Goal: Check status: Check status

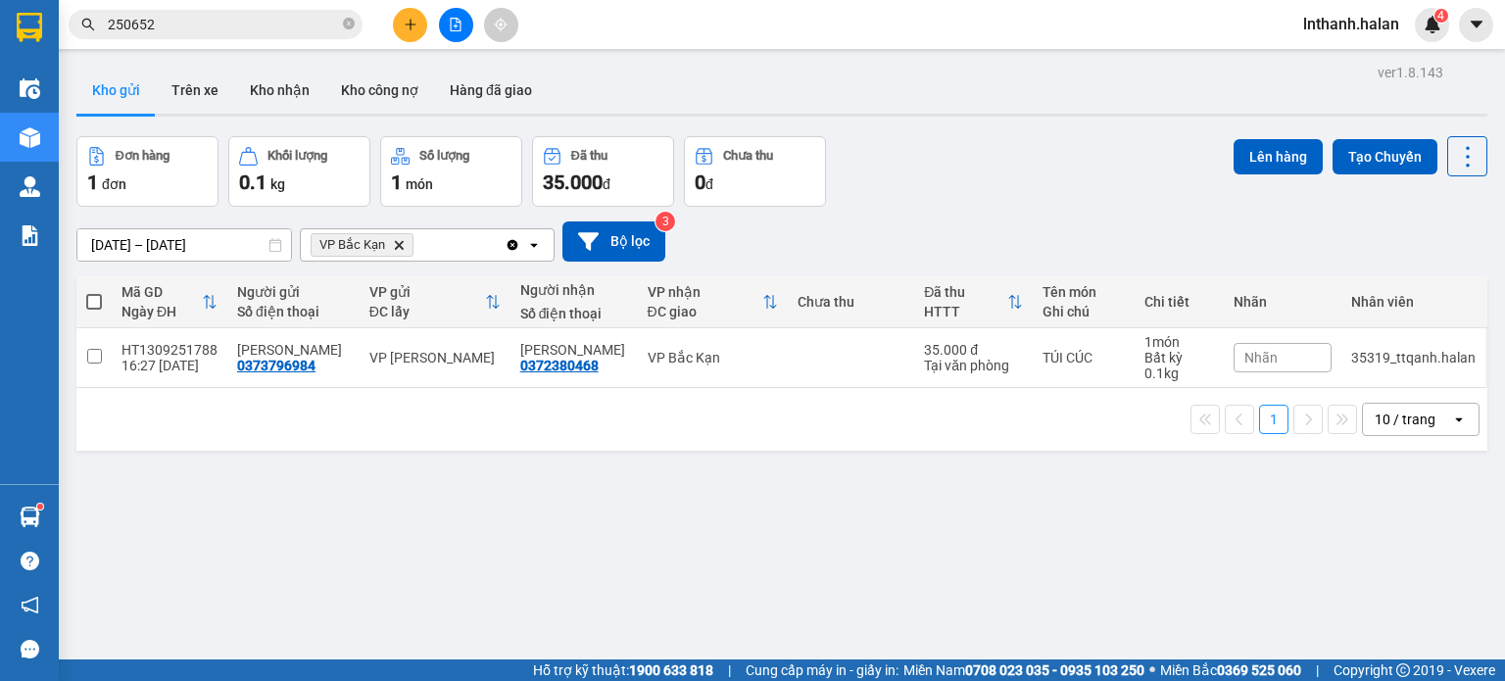
click at [404, 245] on icon "Delete" at bounding box center [399, 245] width 12 height 12
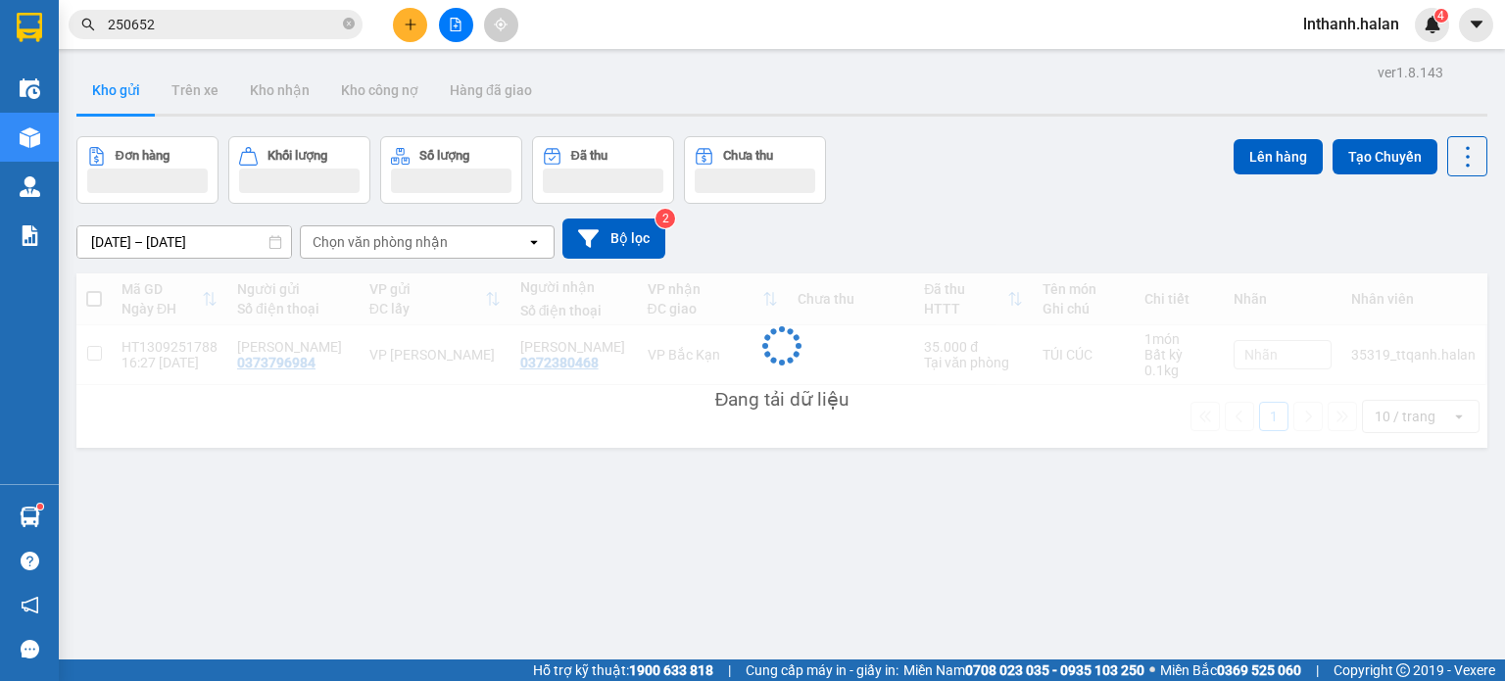
click at [409, 242] on div "Chọn văn phòng nhận" at bounding box center [380, 242] width 135 height 20
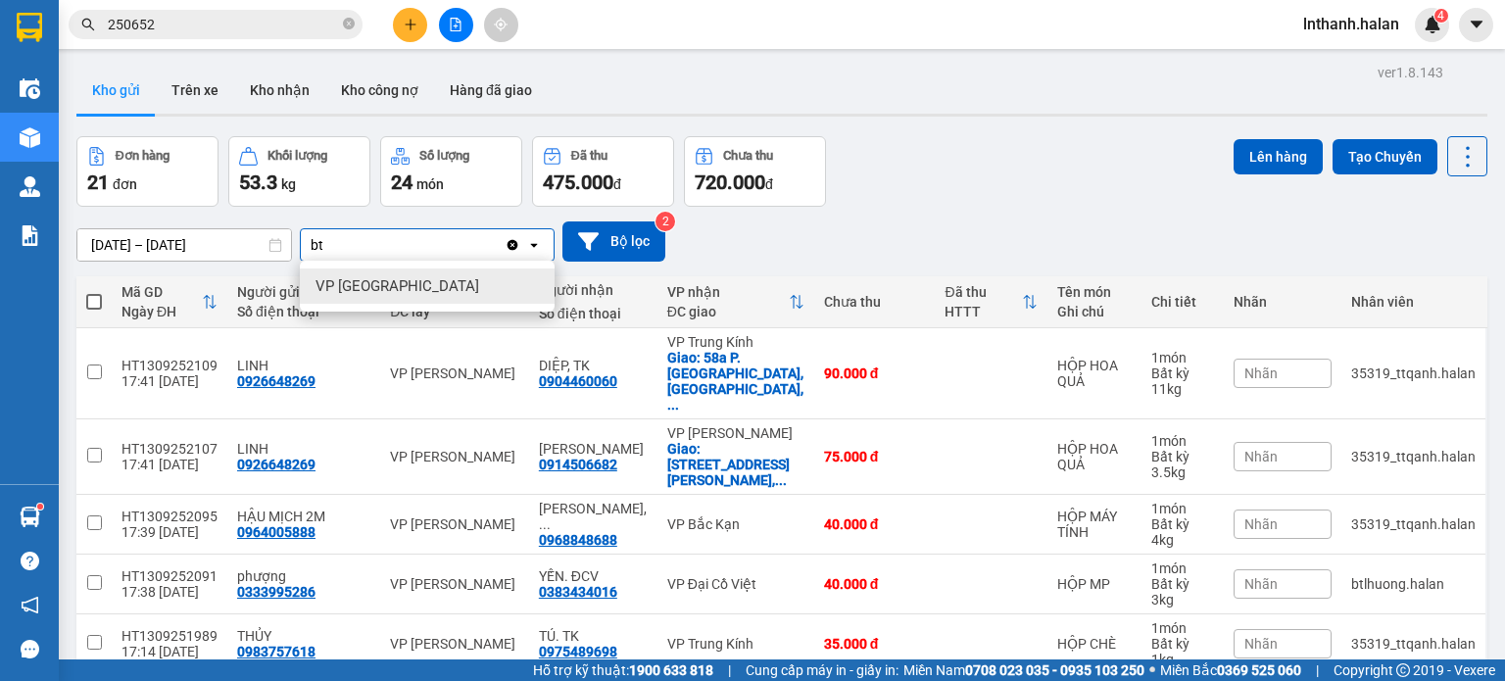
type input "bt"
click at [901, 196] on div "Đơn hàng 21 đơn Khối lượng 53.3 kg Số lượng 24 món Đã thu 475.000 đ Chưa thu 72…" at bounding box center [781, 171] width 1411 height 71
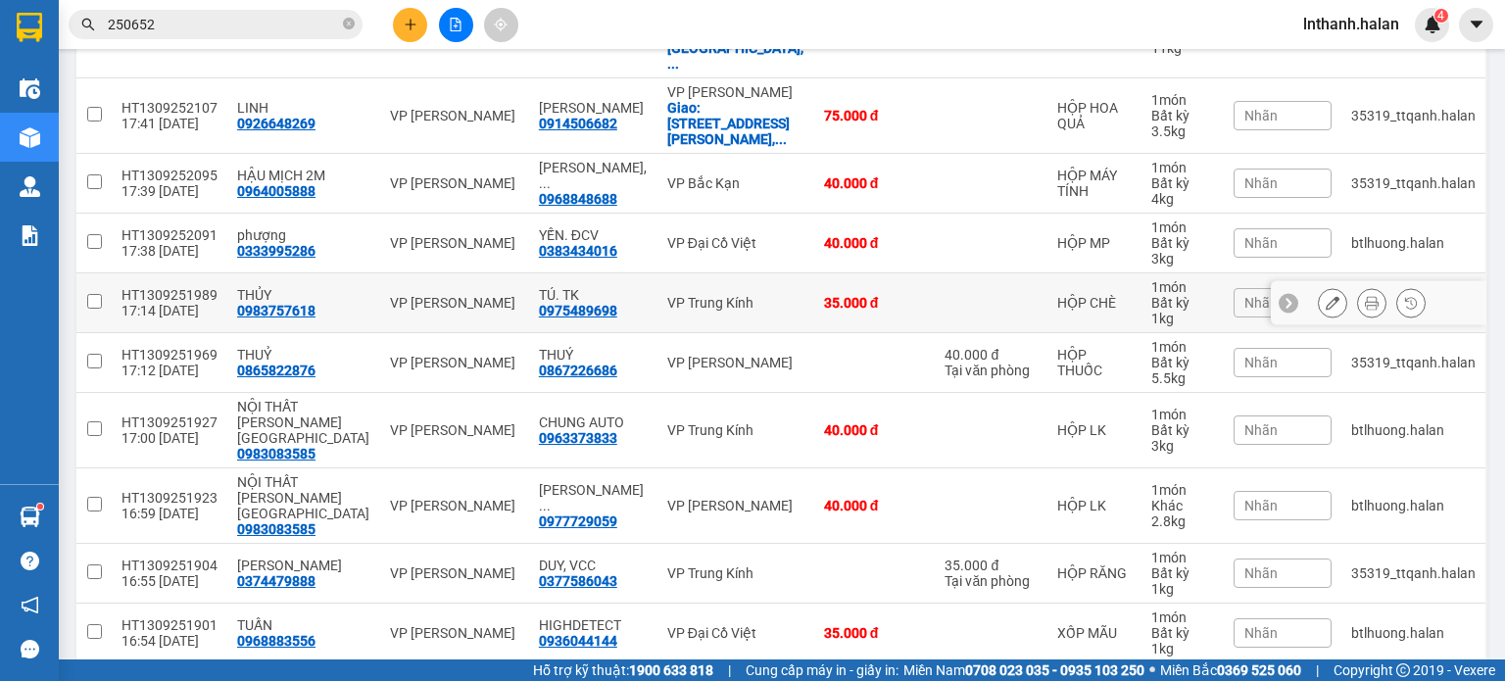
scroll to position [343, 0]
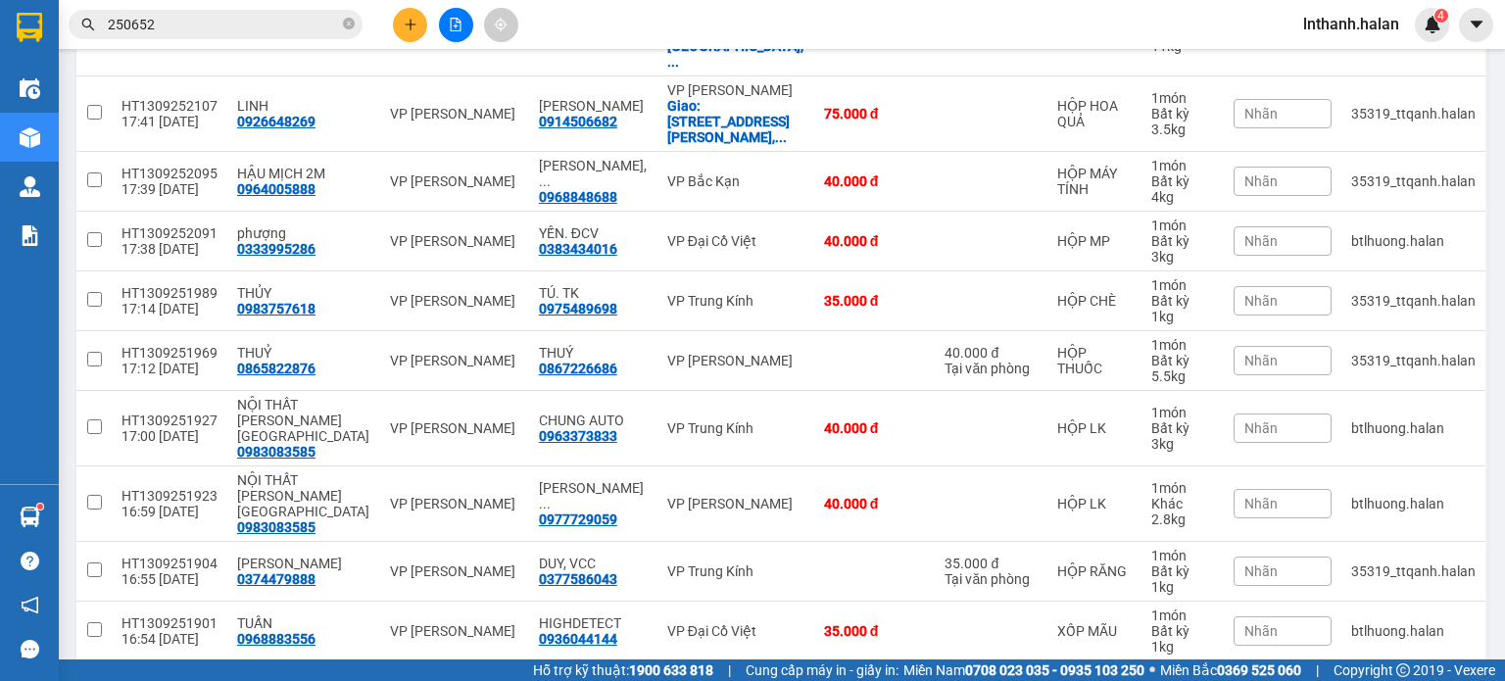
click at [1376, 680] on div "10 / trang" at bounding box center [1405, 693] width 61 height 20
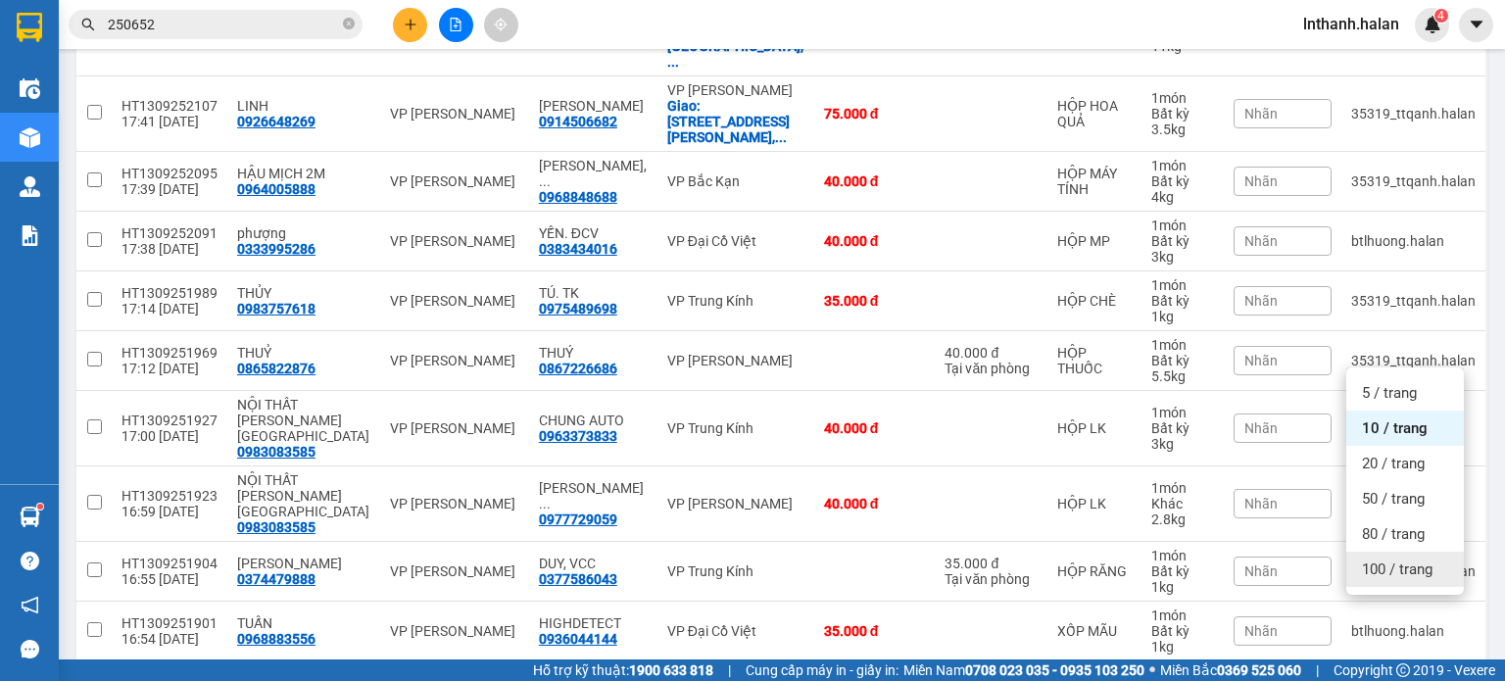
click at [1381, 578] on span "100 / trang" at bounding box center [1397, 569] width 71 height 20
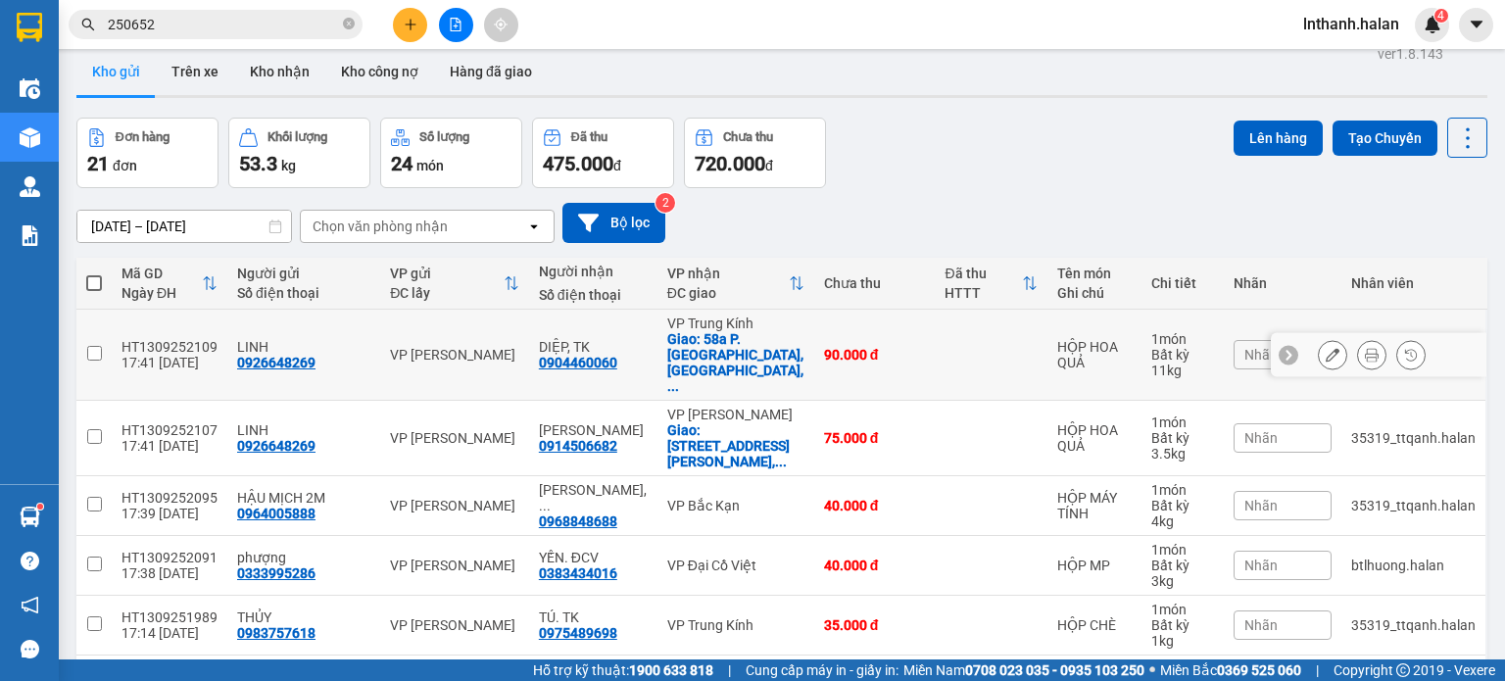
scroll to position [0, 0]
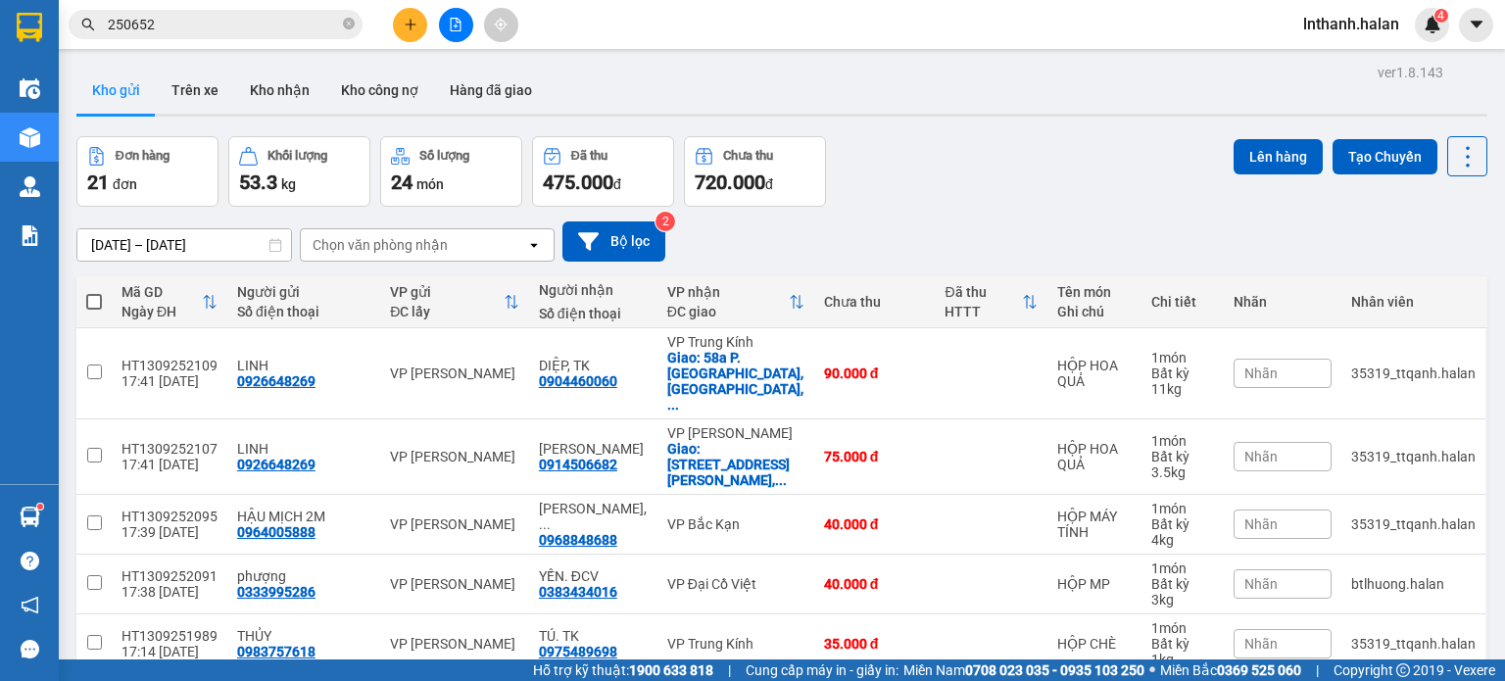
drag, startPoint x: 296, startPoint y: 37, endPoint x: 472, endPoint y: 144, distance: 206.2
click at [339, 24] on div "Kết quả tìm kiếm ( 245 ) Bộ lọc Mã ĐH Trạng thái Món hàng Thu hộ Tổng cước Chưa…" at bounding box center [752, 24] width 1505 height 49
click at [352, 19] on icon "close-circle" at bounding box center [349, 24] width 12 height 12
click at [59, 508] on main "ver 1.8.143 Kho gửi Trên xe Kho nhận Kho công nợ Hàng đã giao Đơn hàng 21 đơn K…" at bounding box center [752, 329] width 1505 height 659
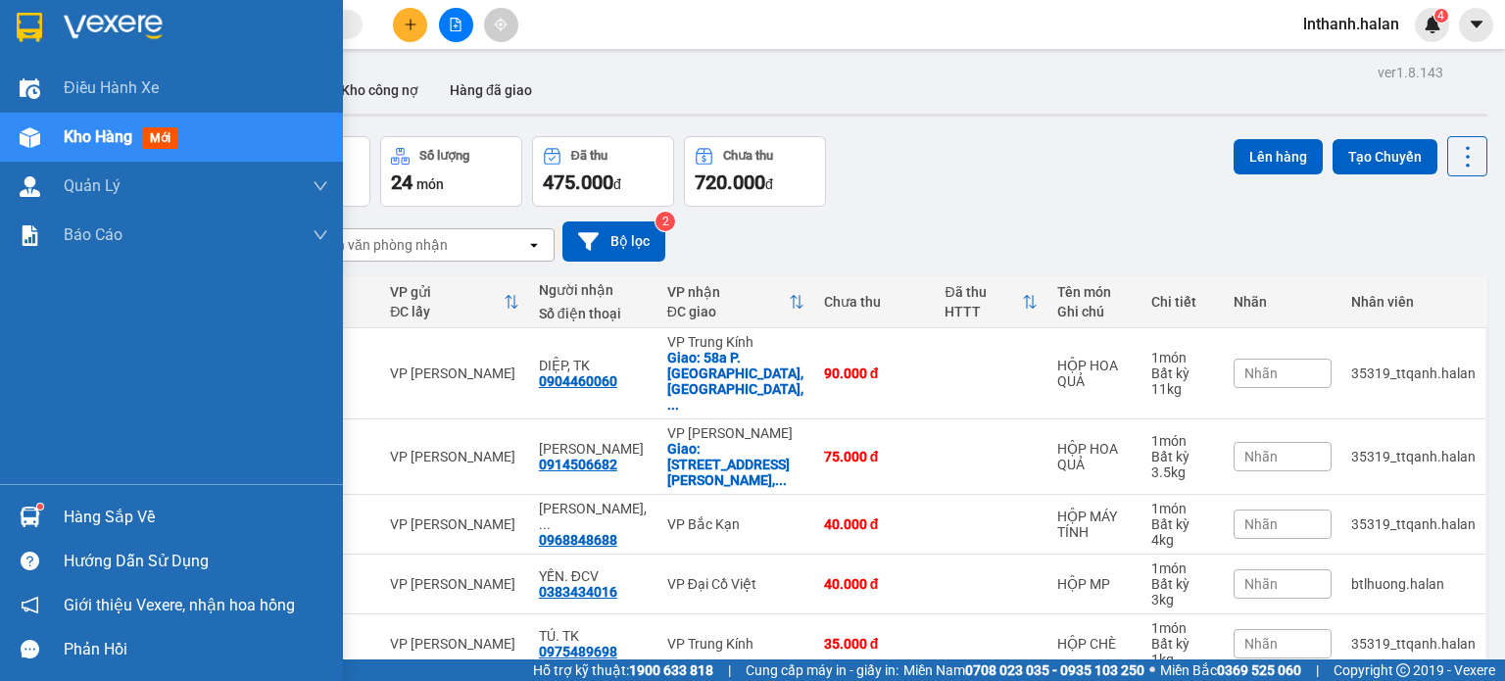
click at [31, 524] on img at bounding box center [30, 517] width 21 height 21
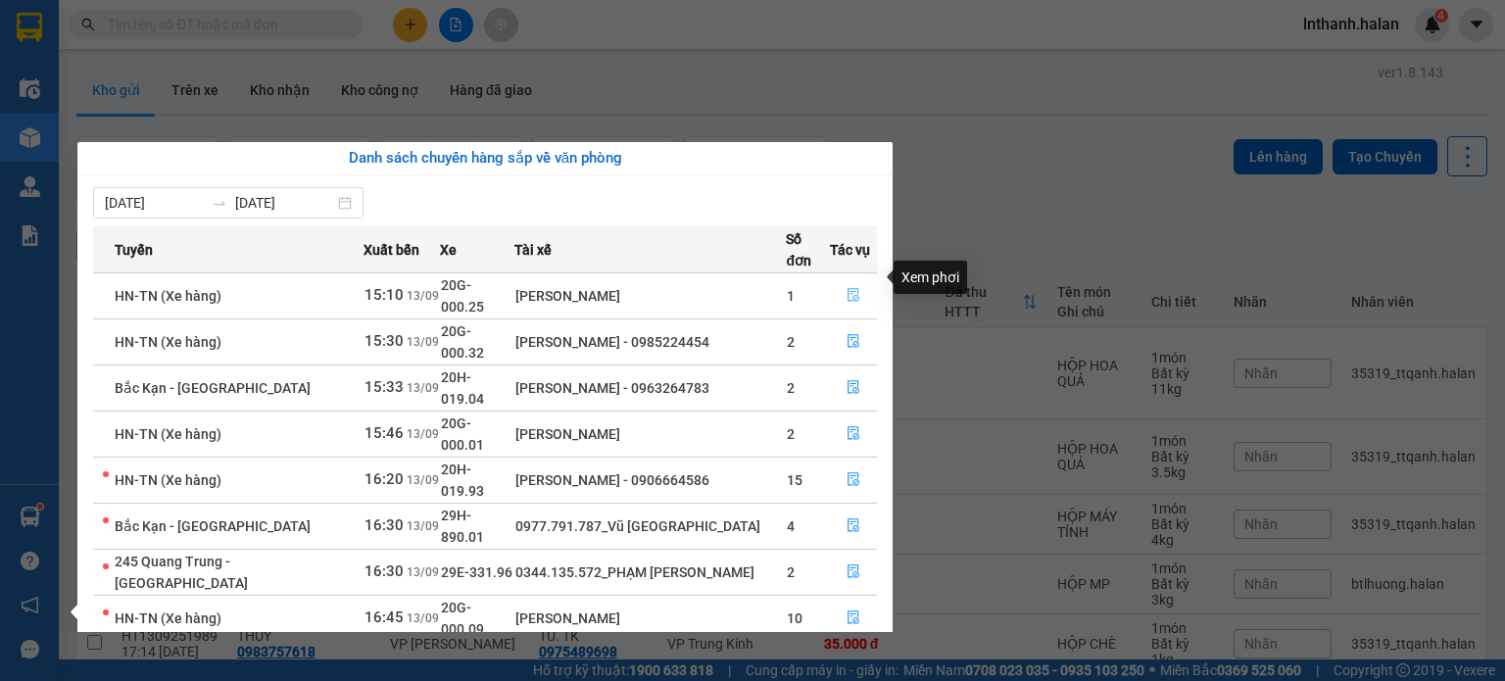
click at [857, 288] on icon "file-done" at bounding box center [854, 295] width 14 height 14
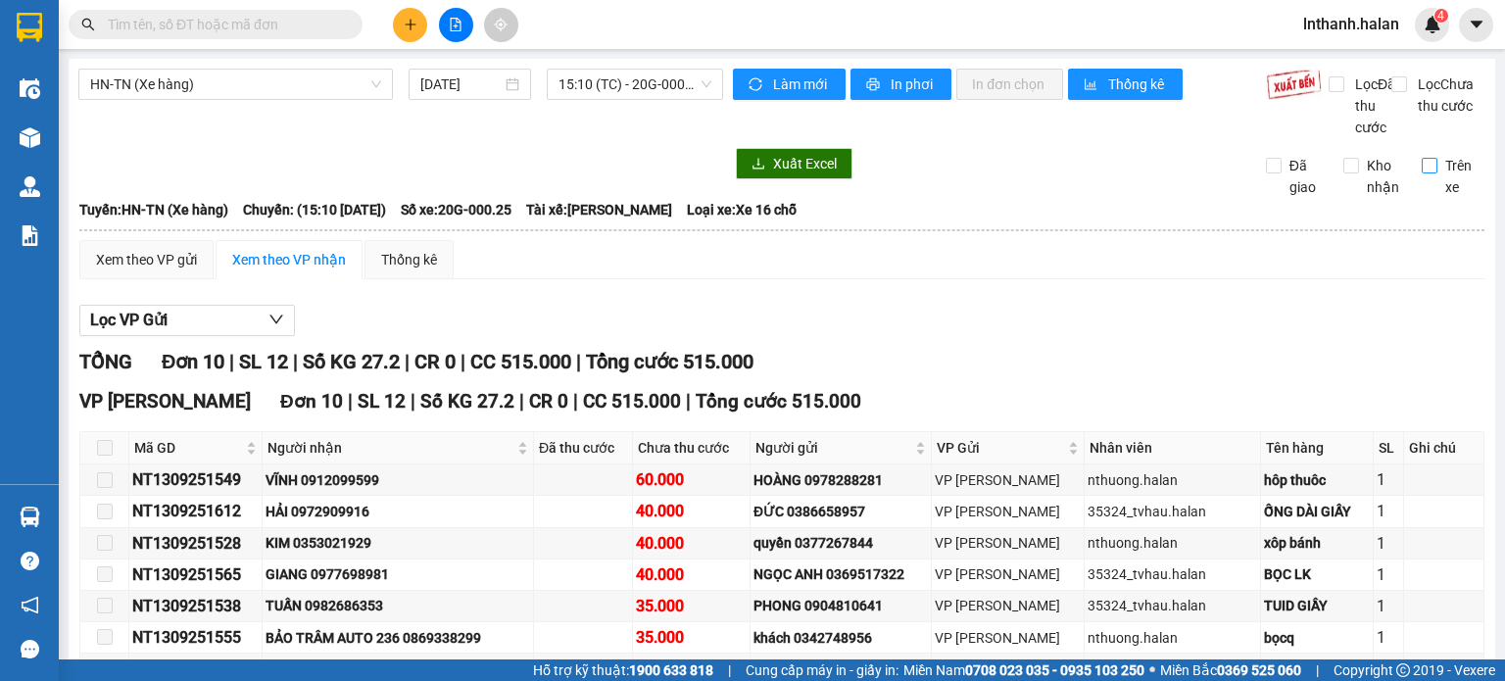
click at [1461, 182] on span "Trên xe" at bounding box center [1461, 176] width 48 height 43
click at [1437, 173] on input "Trên xe" at bounding box center [1430, 166] width 16 height 16
checkbox input "true"
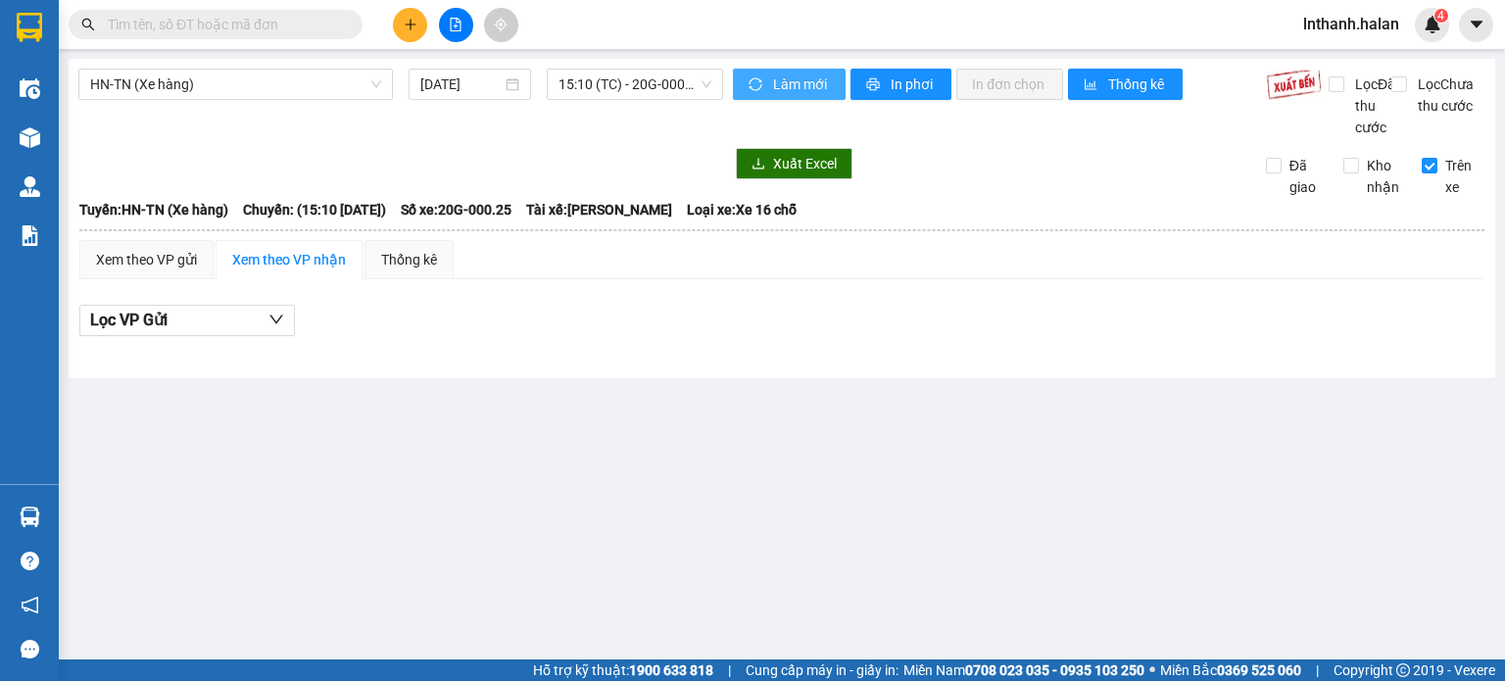
click at [787, 90] on span "Làm mới" at bounding box center [801, 84] width 57 height 22
click at [266, 33] on input "text" at bounding box center [223, 25] width 231 height 22
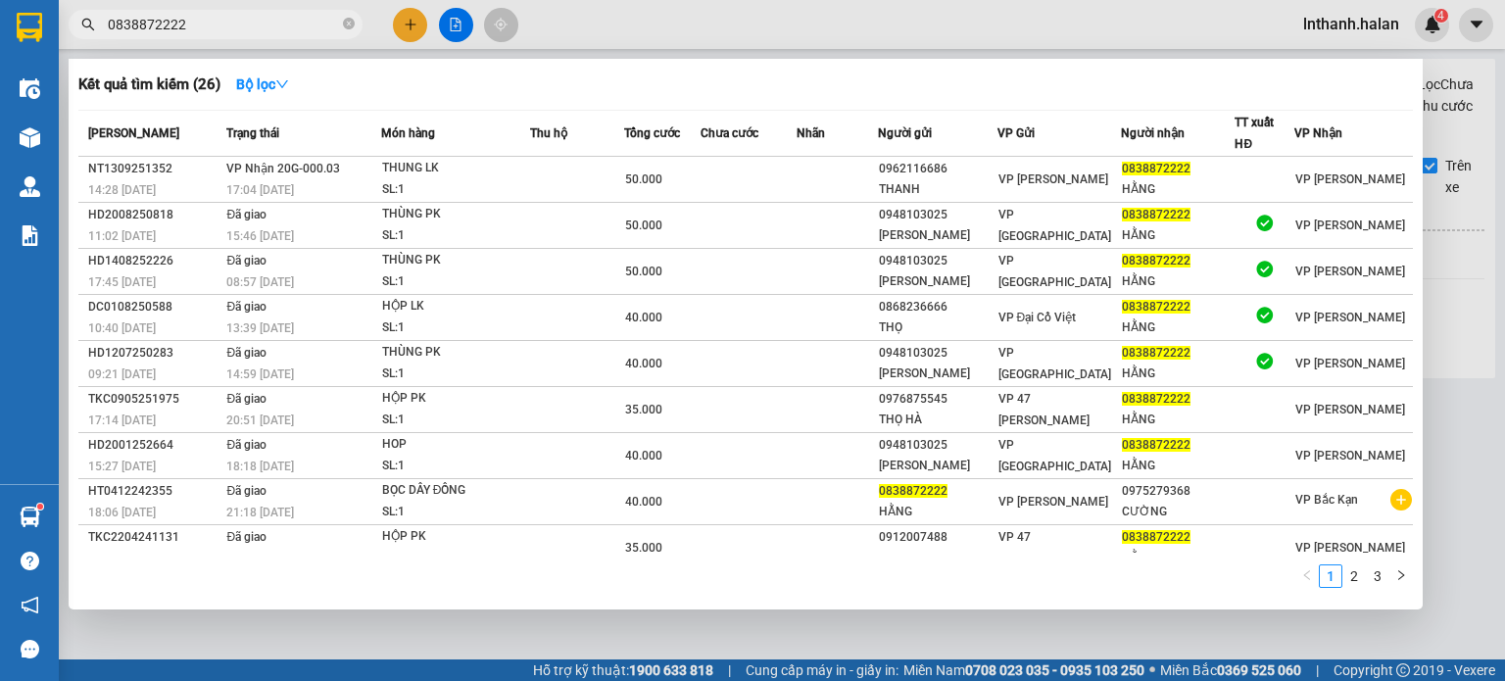
click at [763, 23] on div at bounding box center [752, 340] width 1505 height 681
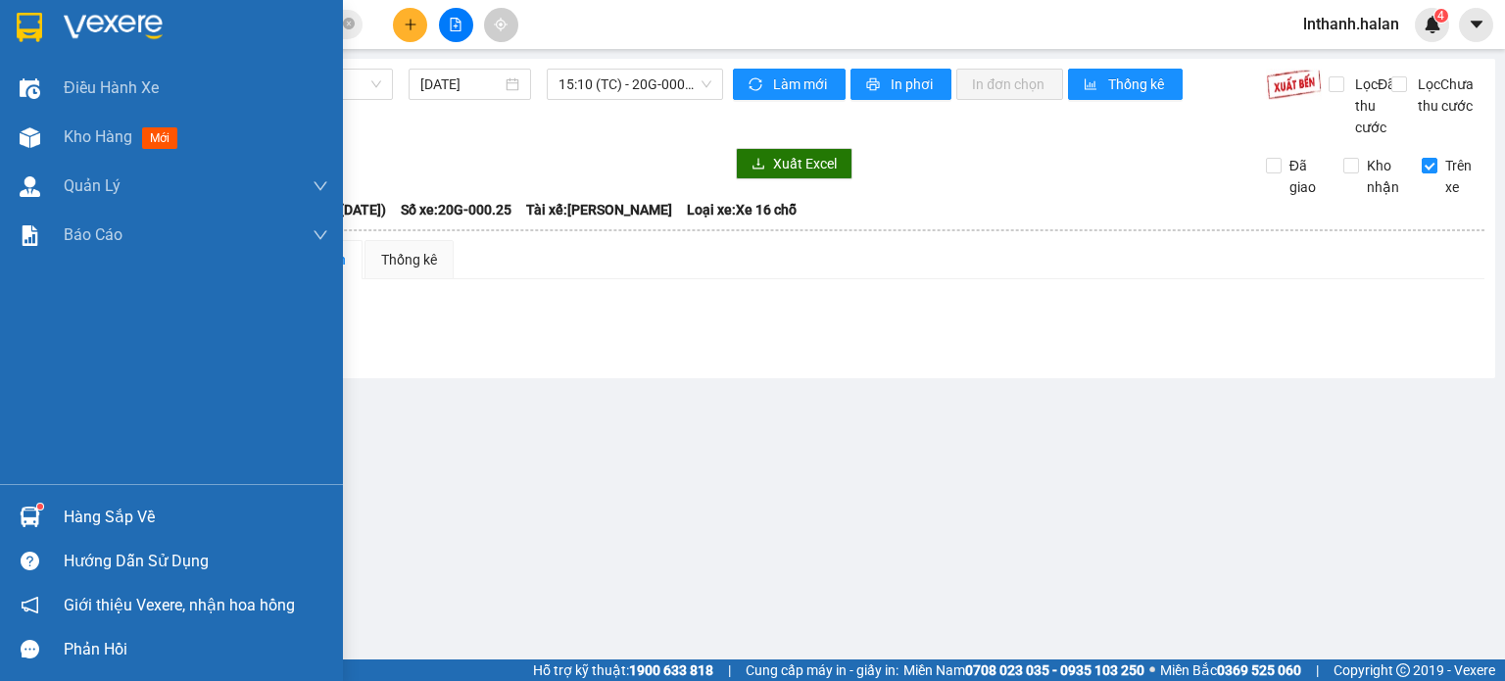
click at [31, 497] on div "Hàng sắp về" at bounding box center [171, 517] width 343 height 44
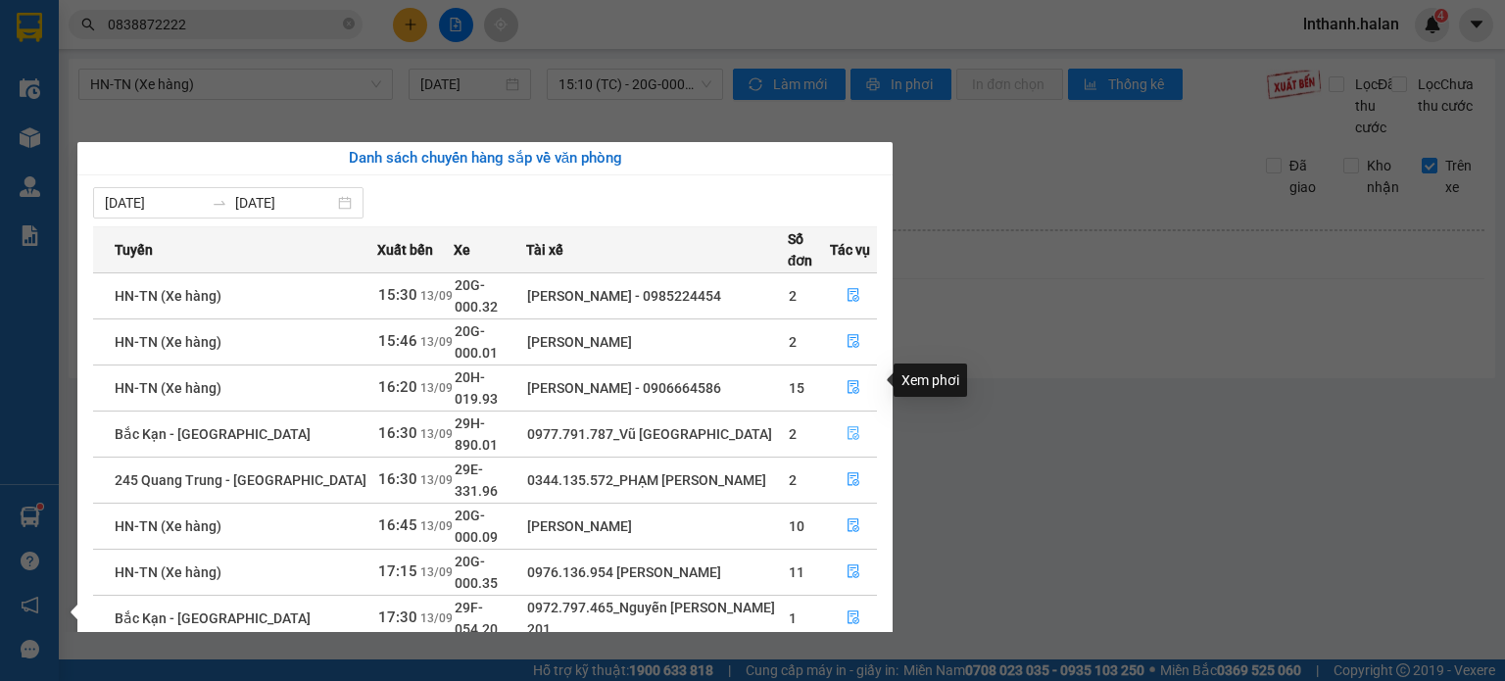
click at [855, 427] on icon "file-done" at bounding box center [853, 434] width 12 height 14
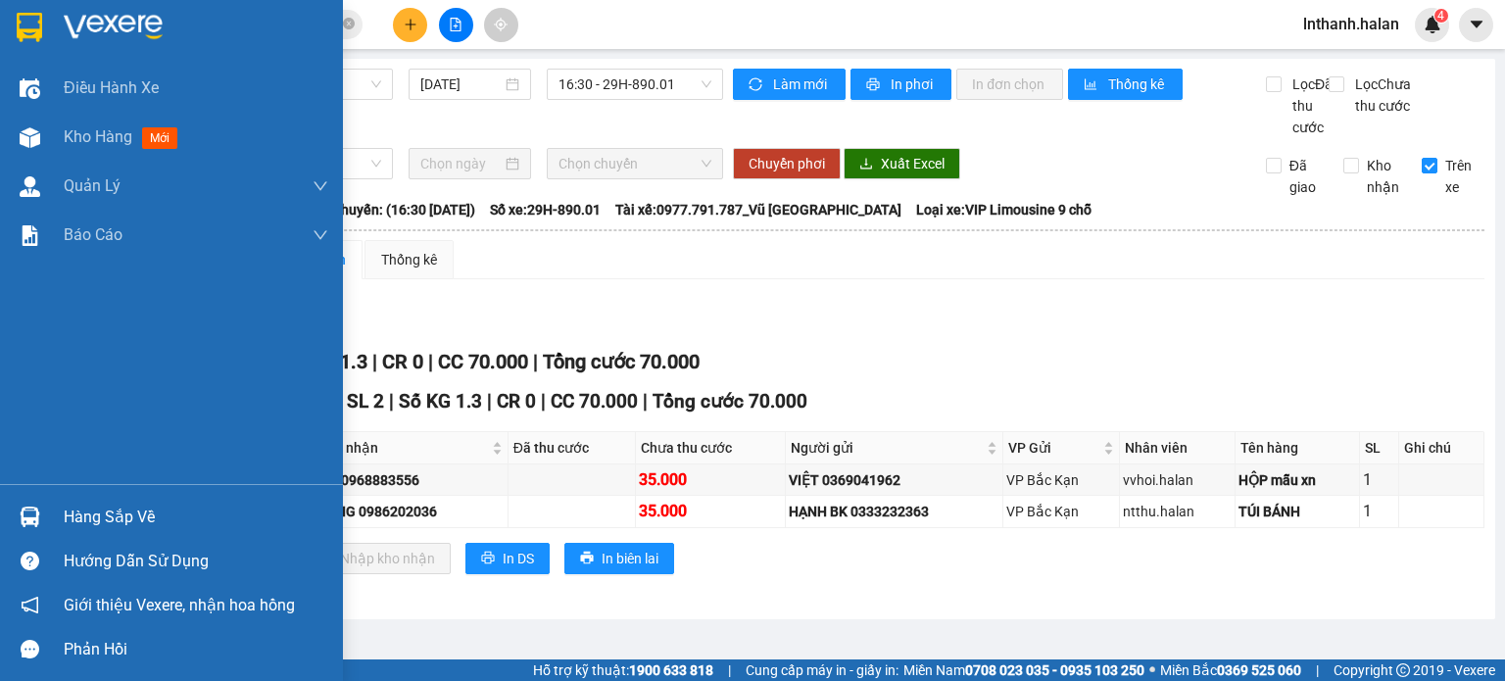
click at [28, 508] on img at bounding box center [30, 517] width 21 height 21
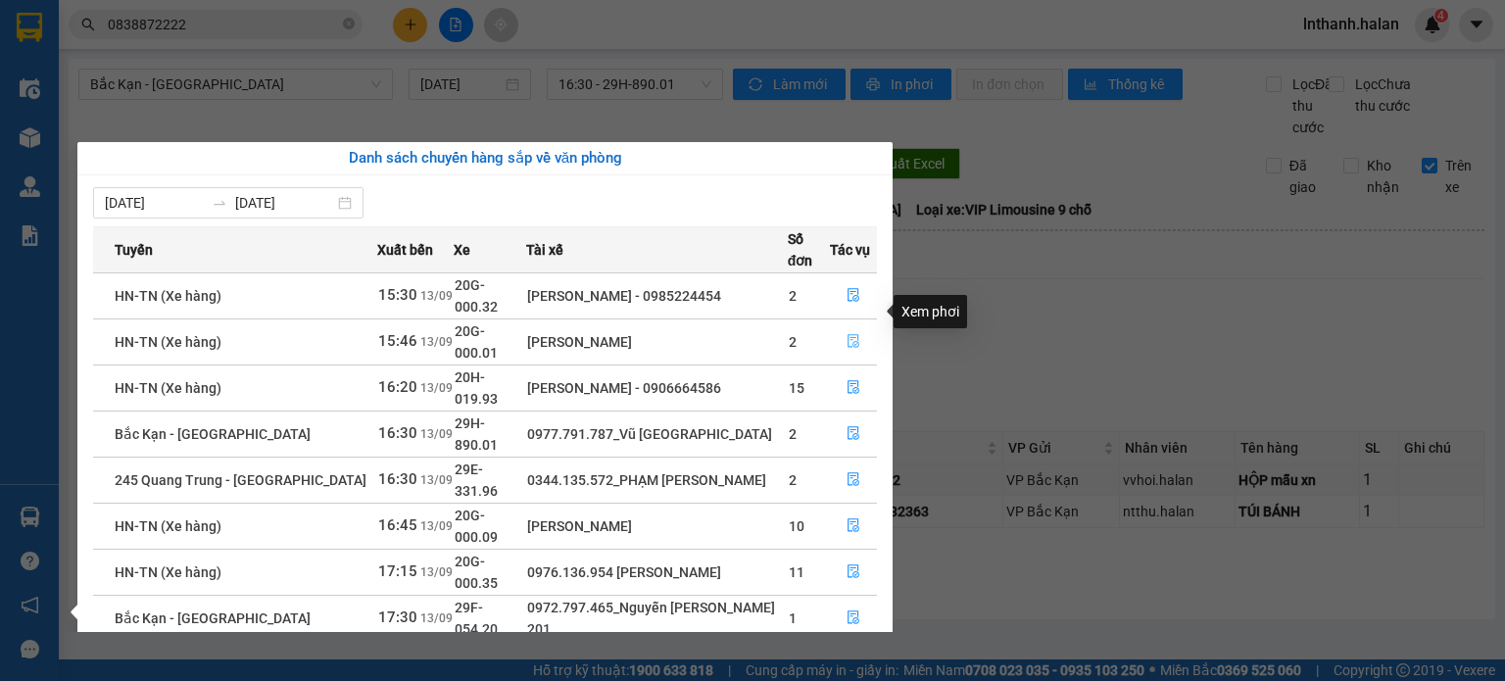
click at [855, 335] on icon "file-done" at bounding box center [853, 342] width 12 height 14
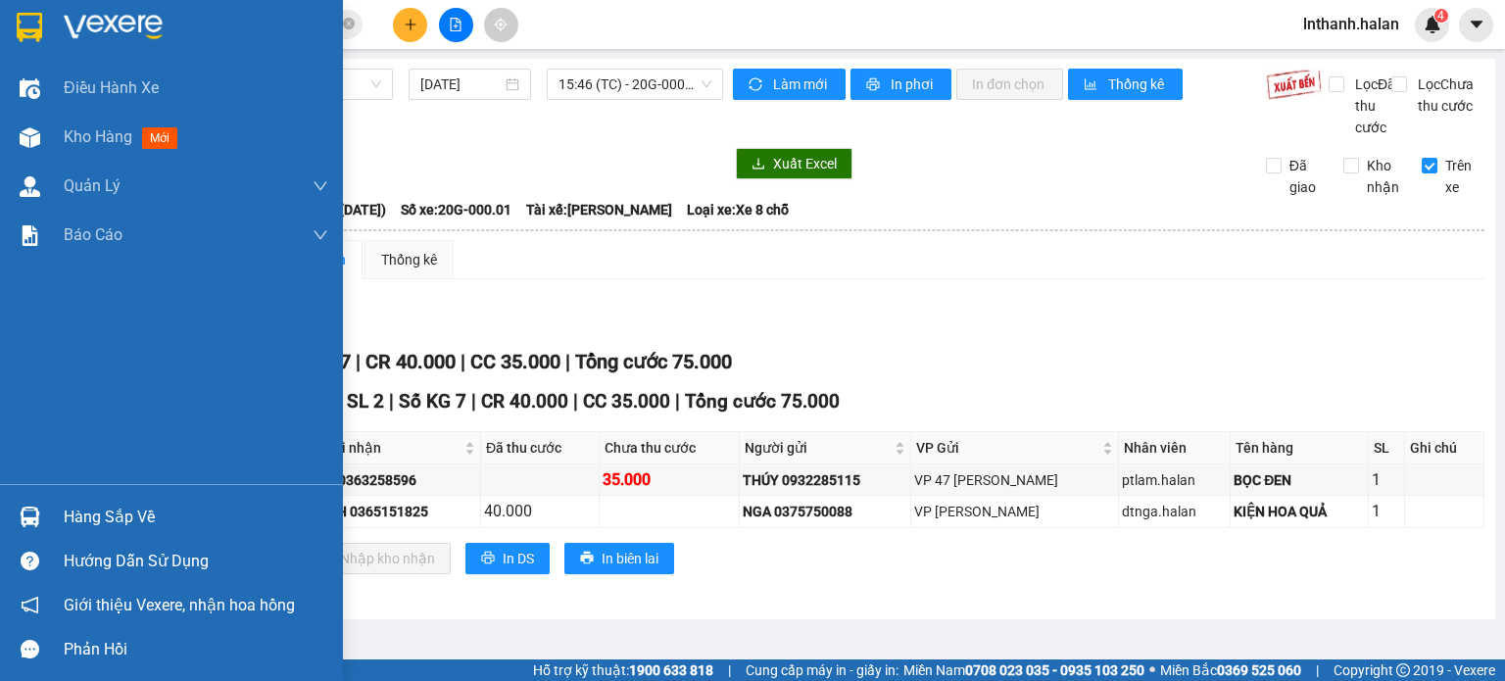
click at [30, 507] on img at bounding box center [30, 517] width 21 height 21
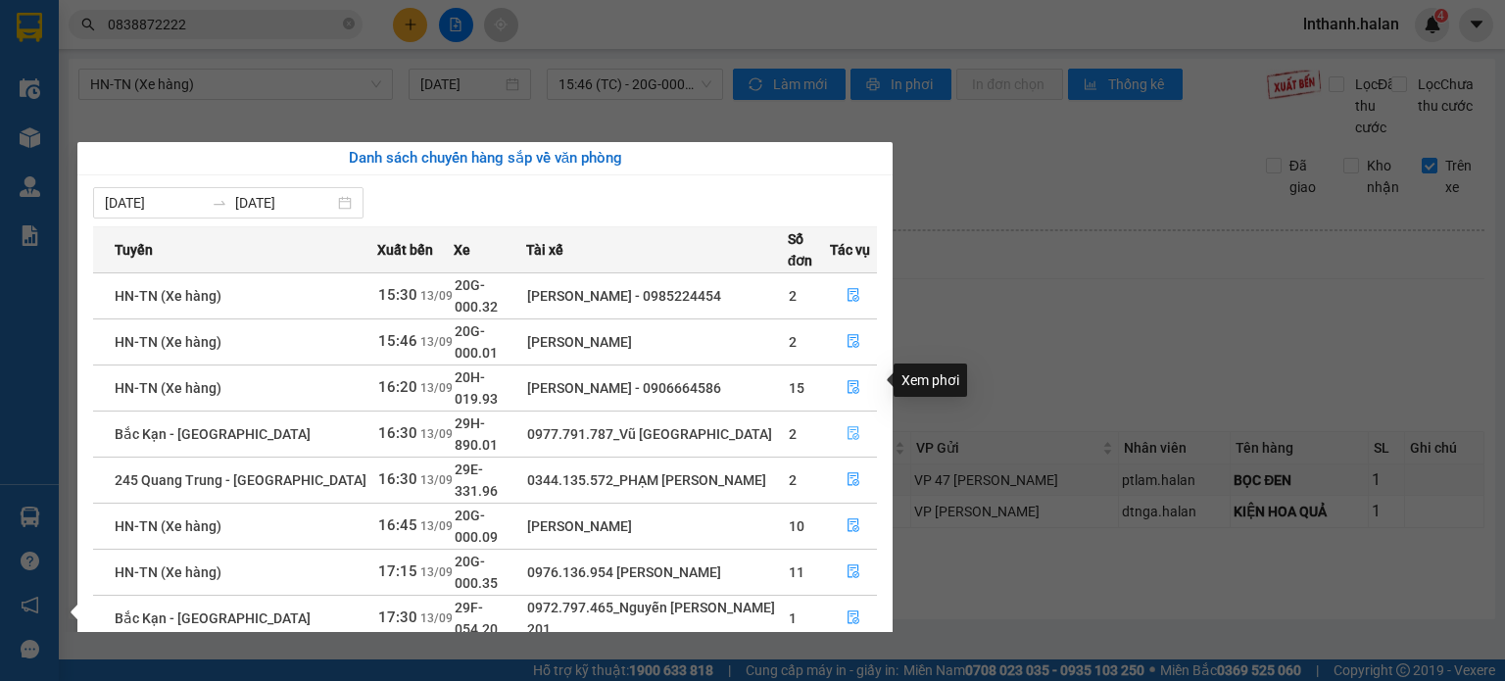
click at [850, 426] on icon "file-done" at bounding box center [854, 433] width 14 height 14
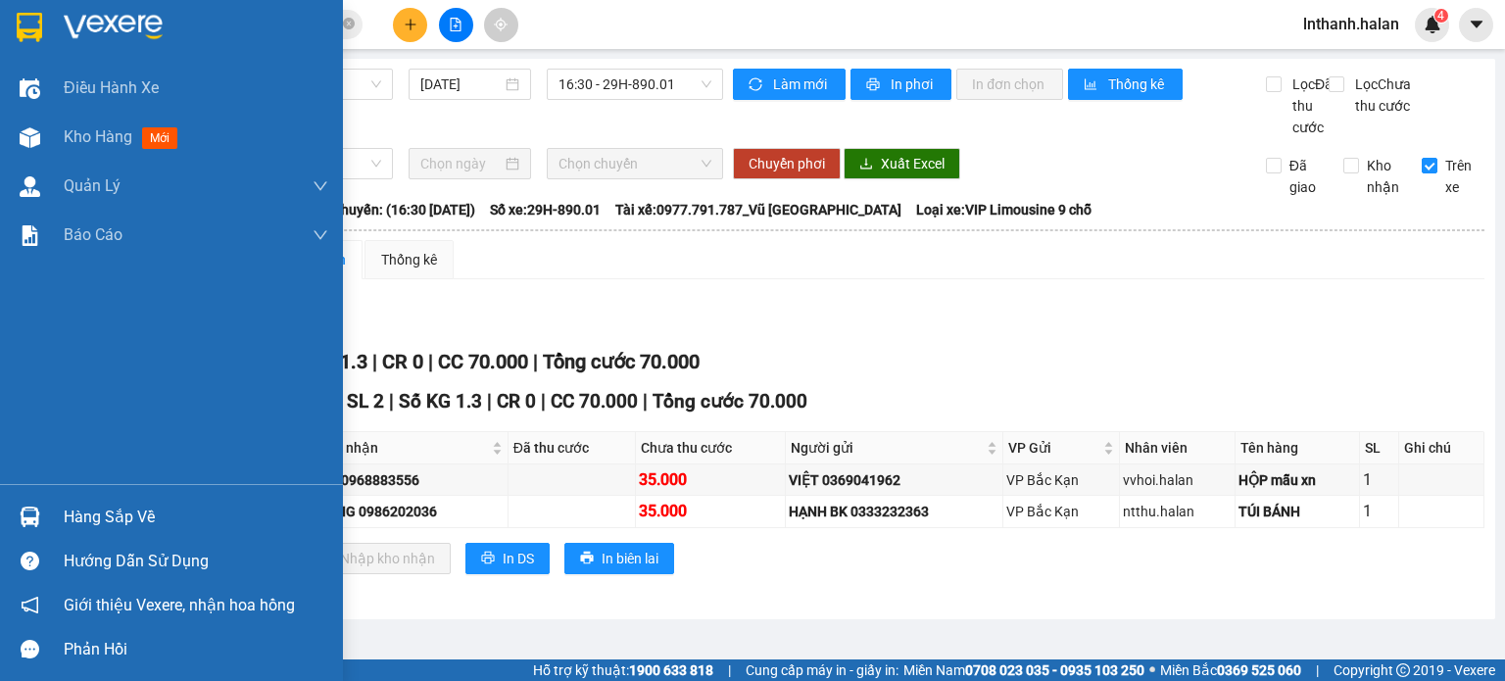
click at [22, 518] on img at bounding box center [30, 517] width 21 height 21
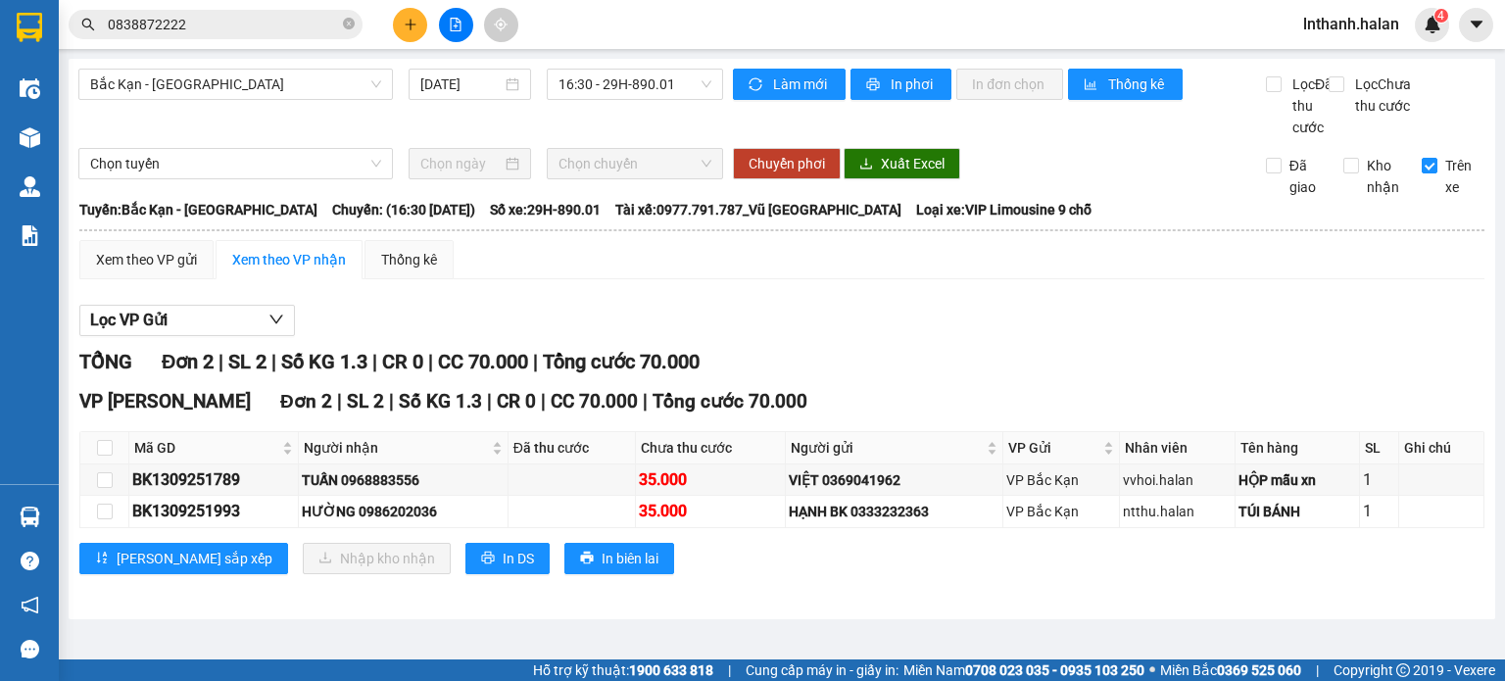
click at [1048, 332] on section "Kết quả tìm kiếm ( 26 ) Bộ lọc Mã ĐH Trạng thái Món hàng Thu hộ Tổng cước Chưa …" at bounding box center [752, 340] width 1505 height 681
click at [145, 523] on div "BK1309251993" at bounding box center [213, 511] width 163 height 24
copy div "BK1309251993"
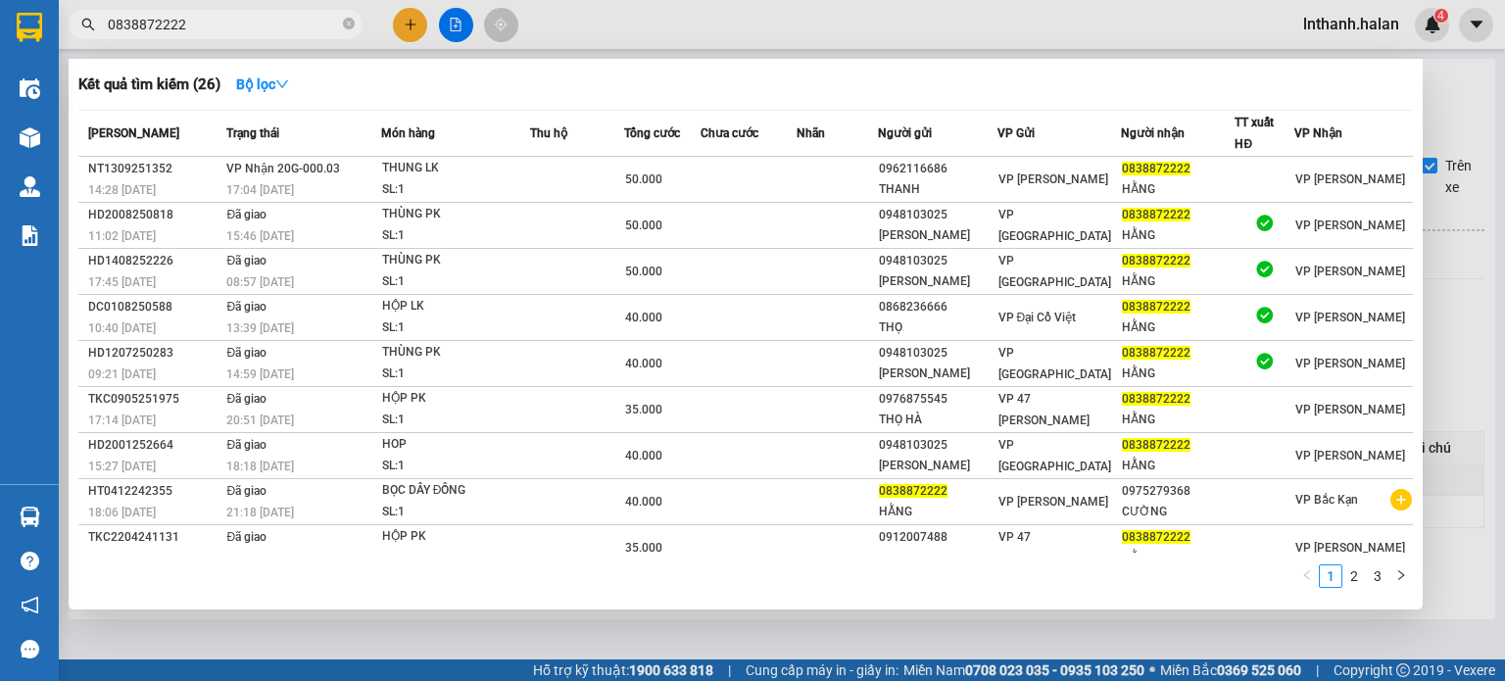
click at [179, 23] on input "0838872222" at bounding box center [223, 25] width 231 height 22
paste input "BK1309251993"
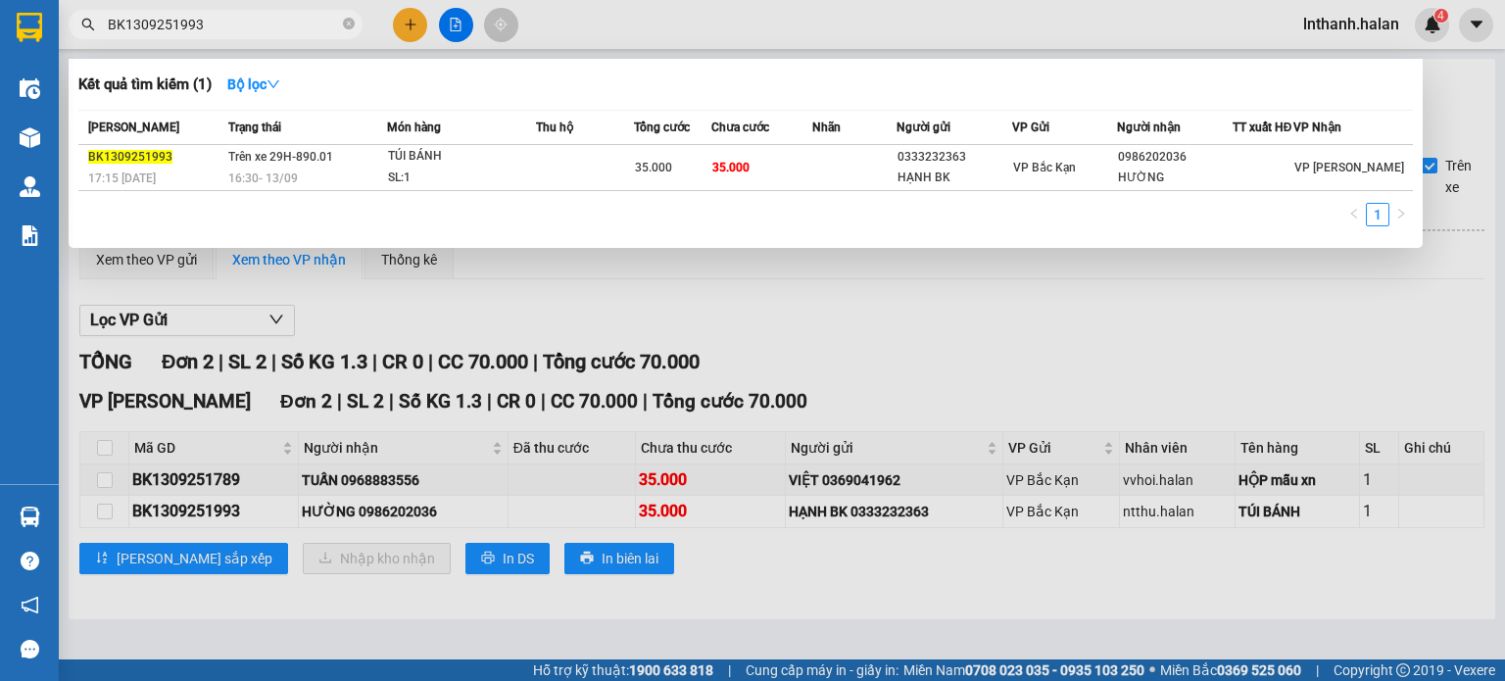
type input "BK1309251993"
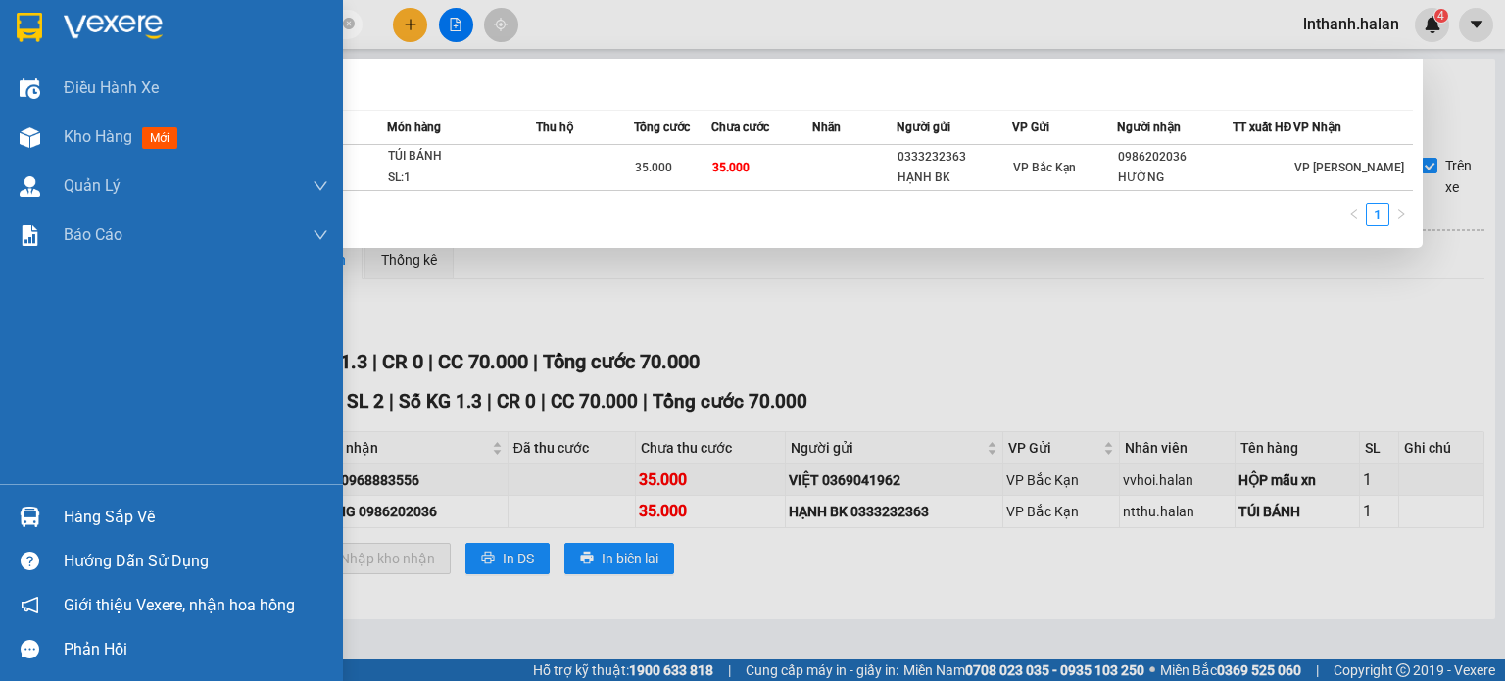
click at [23, 501] on div at bounding box center [30, 517] width 34 height 34
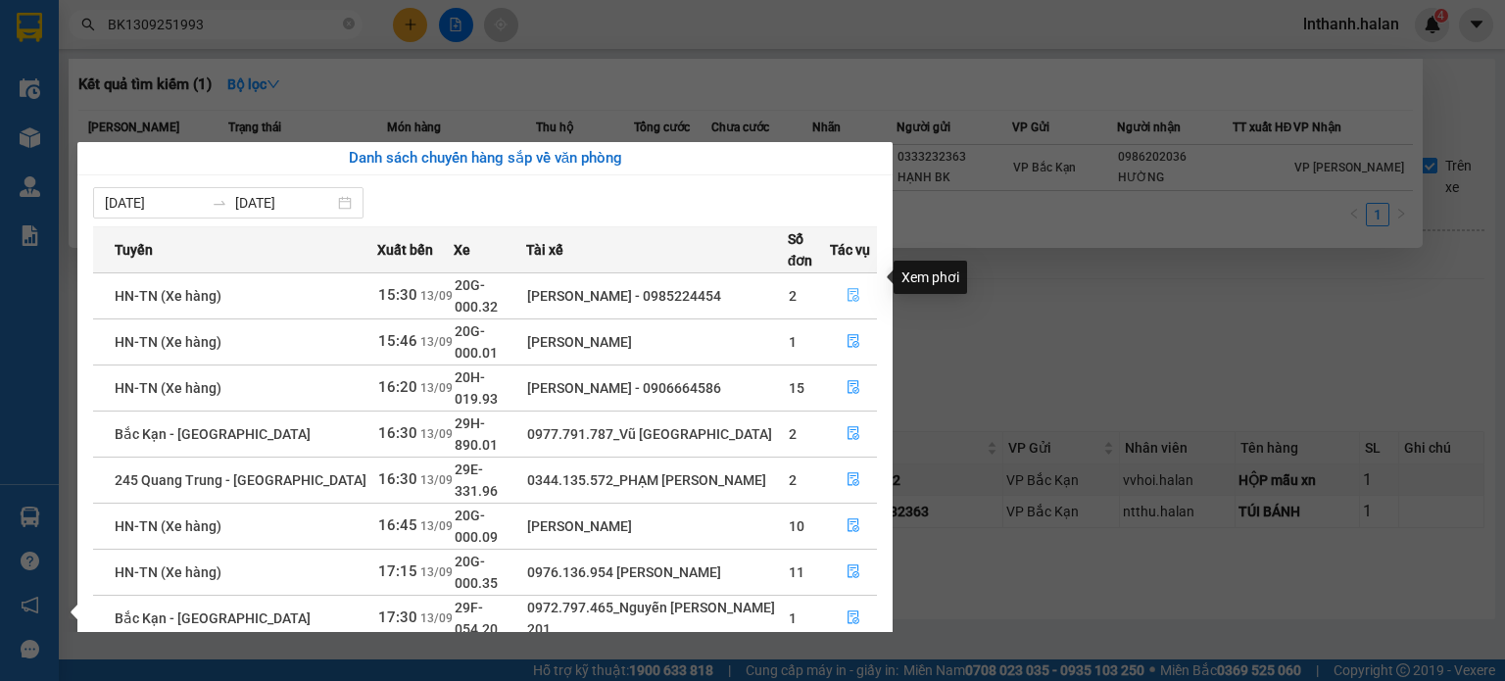
click at [849, 288] on icon "file-done" at bounding box center [854, 295] width 14 height 14
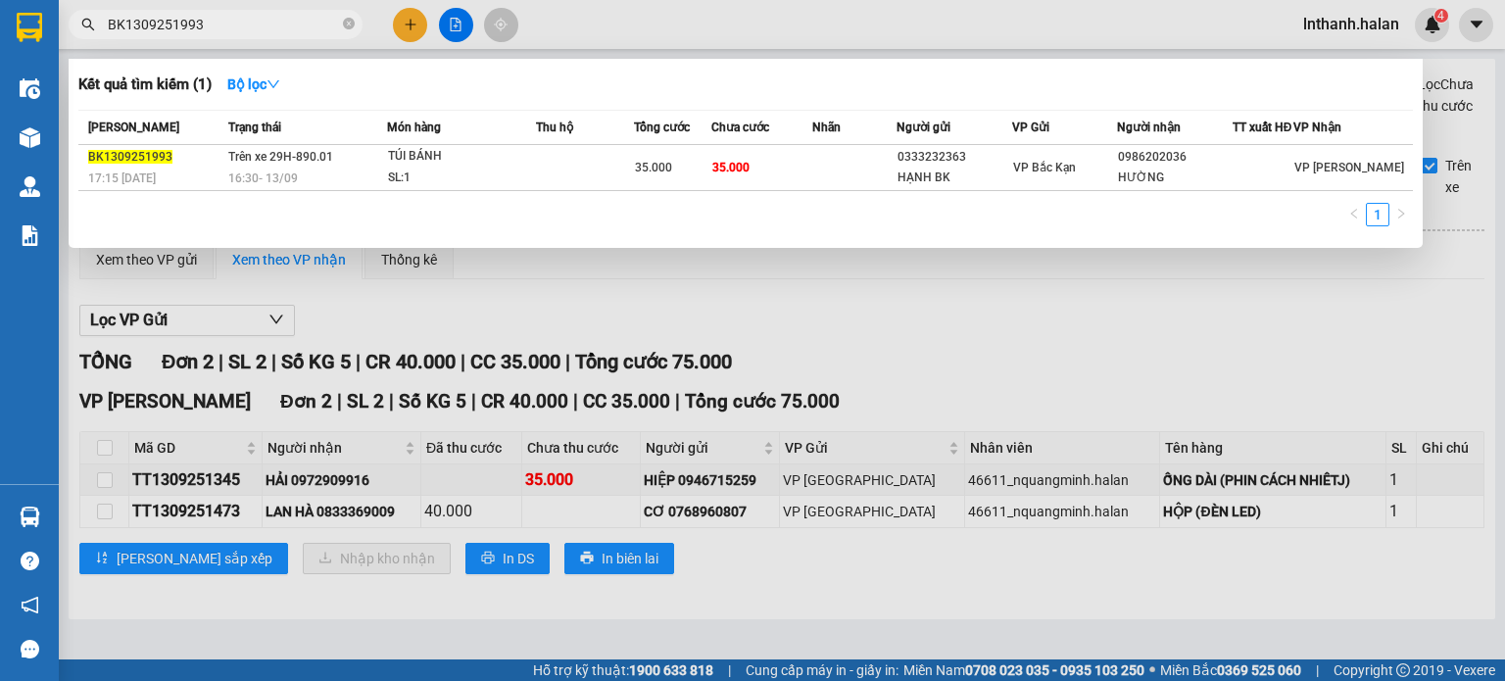
click at [981, 380] on div at bounding box center [752, 340] width 1505 height 681
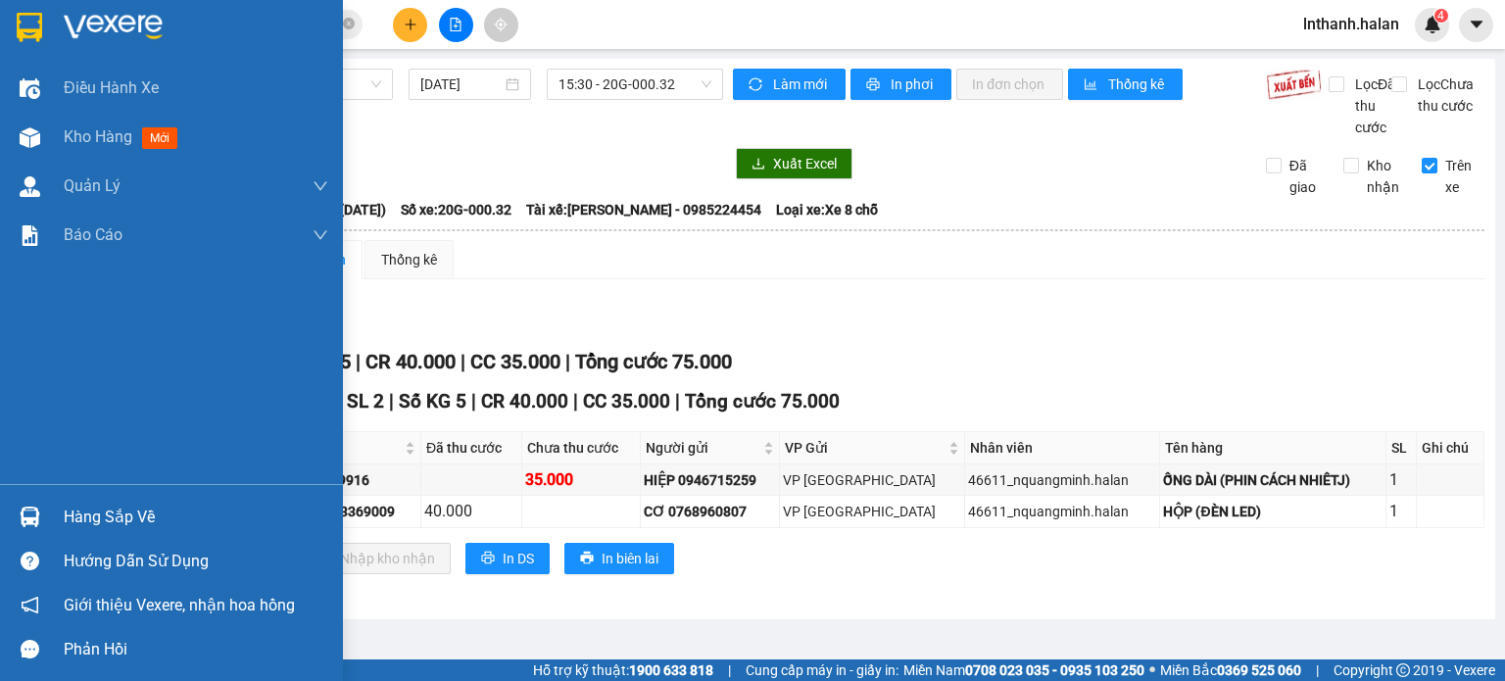
click at [33, 508] on img at bounding box center [30, 517] width 21 height 21
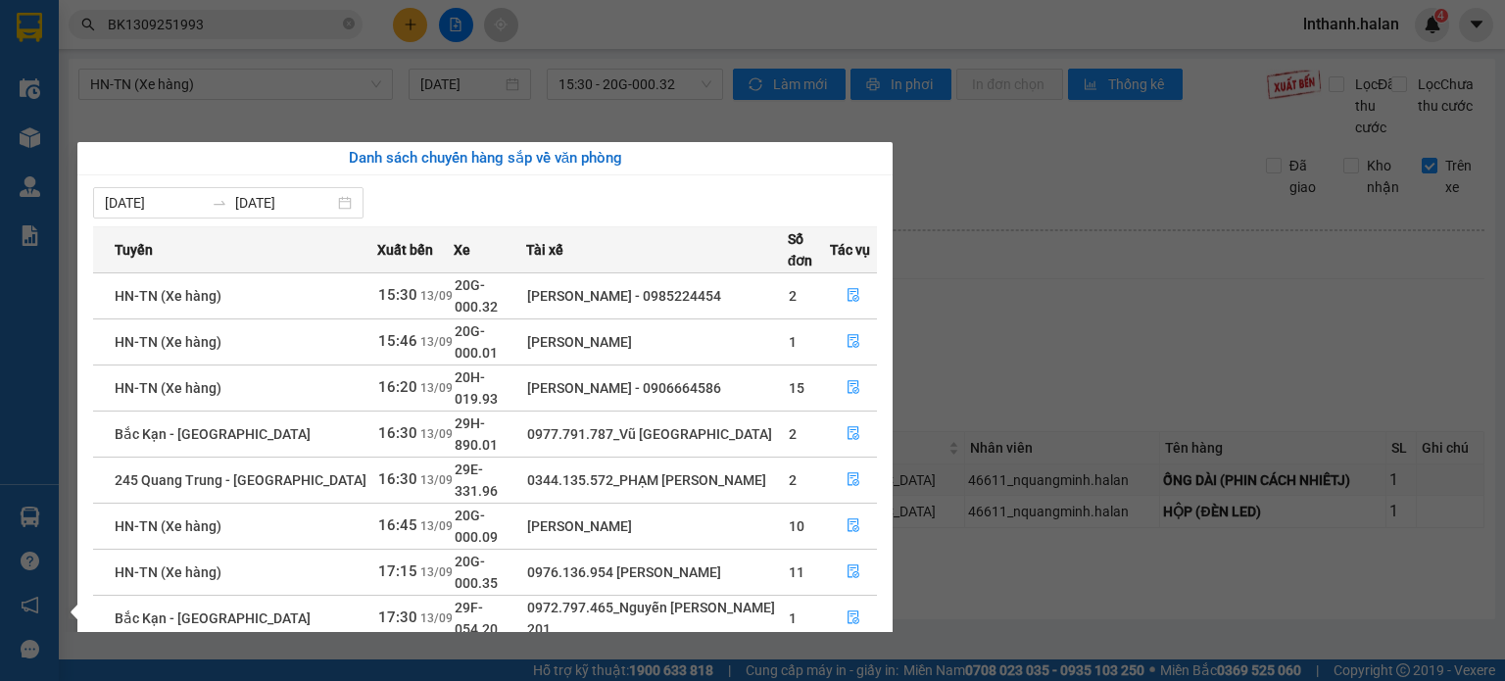
click at [1088, 355] on section "Kết quả tìm kiếm ( 1 ) Bộ lọc Mã ĐH Trạng thái Món hàng Thu hộ Tổng cước Chưa c…" at bounding box center [752, 340] width 1505 height 681
